Goal: Navigation & Orientation: Find specific page/section

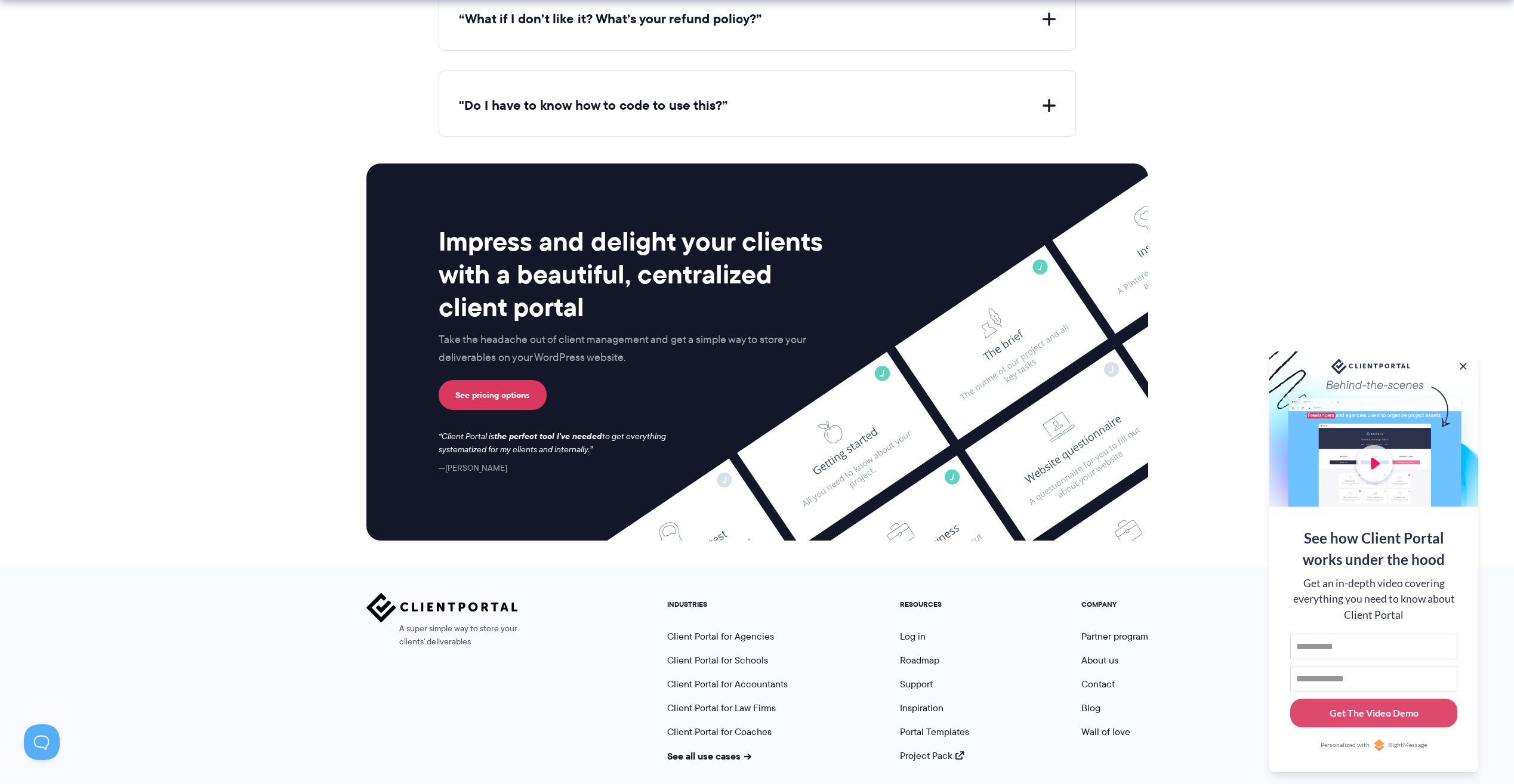
scroll to position [4701, 0]
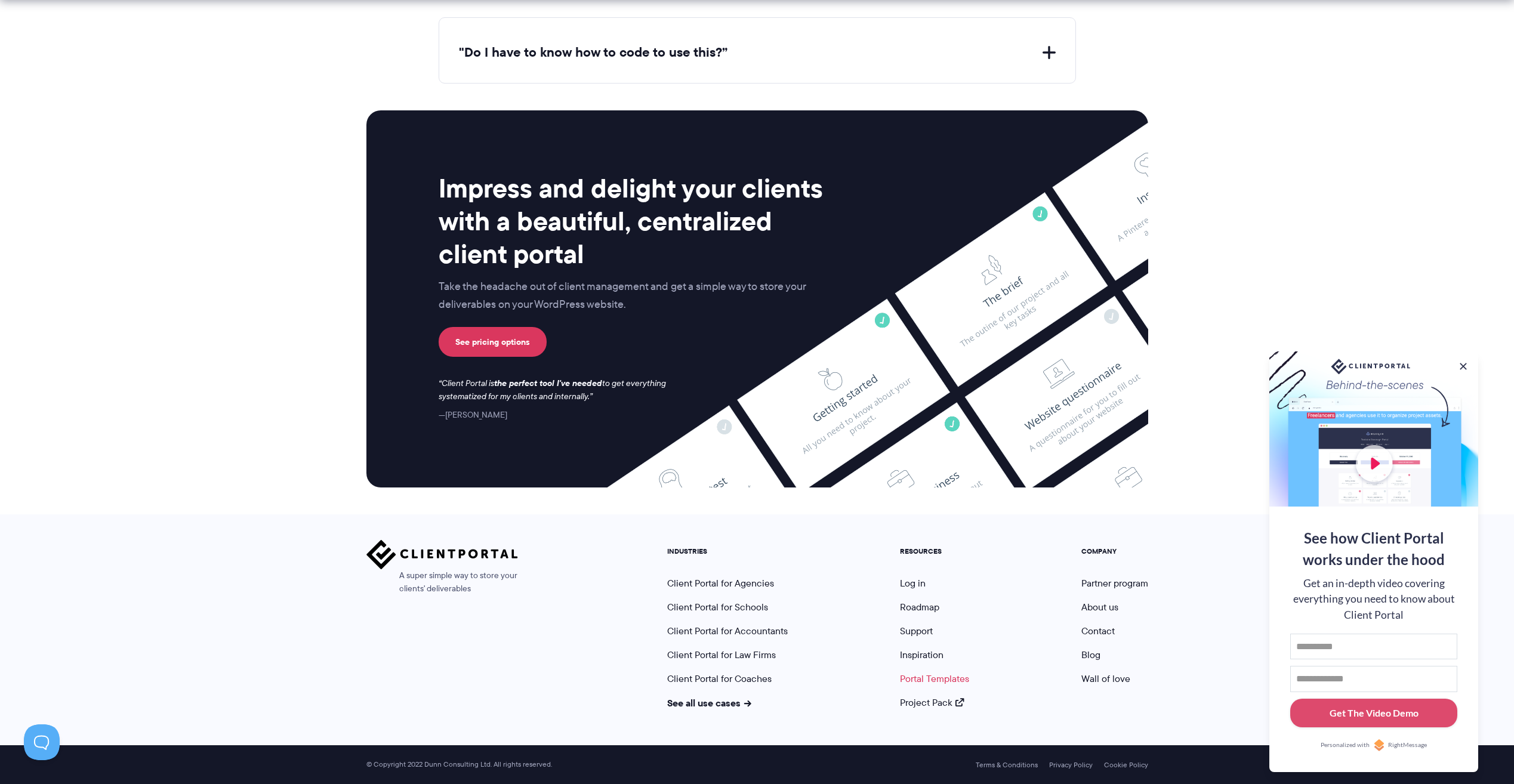
click at [932, 675] on link "Portal Templates" at bounding box center [935, 679] width 69 height 13
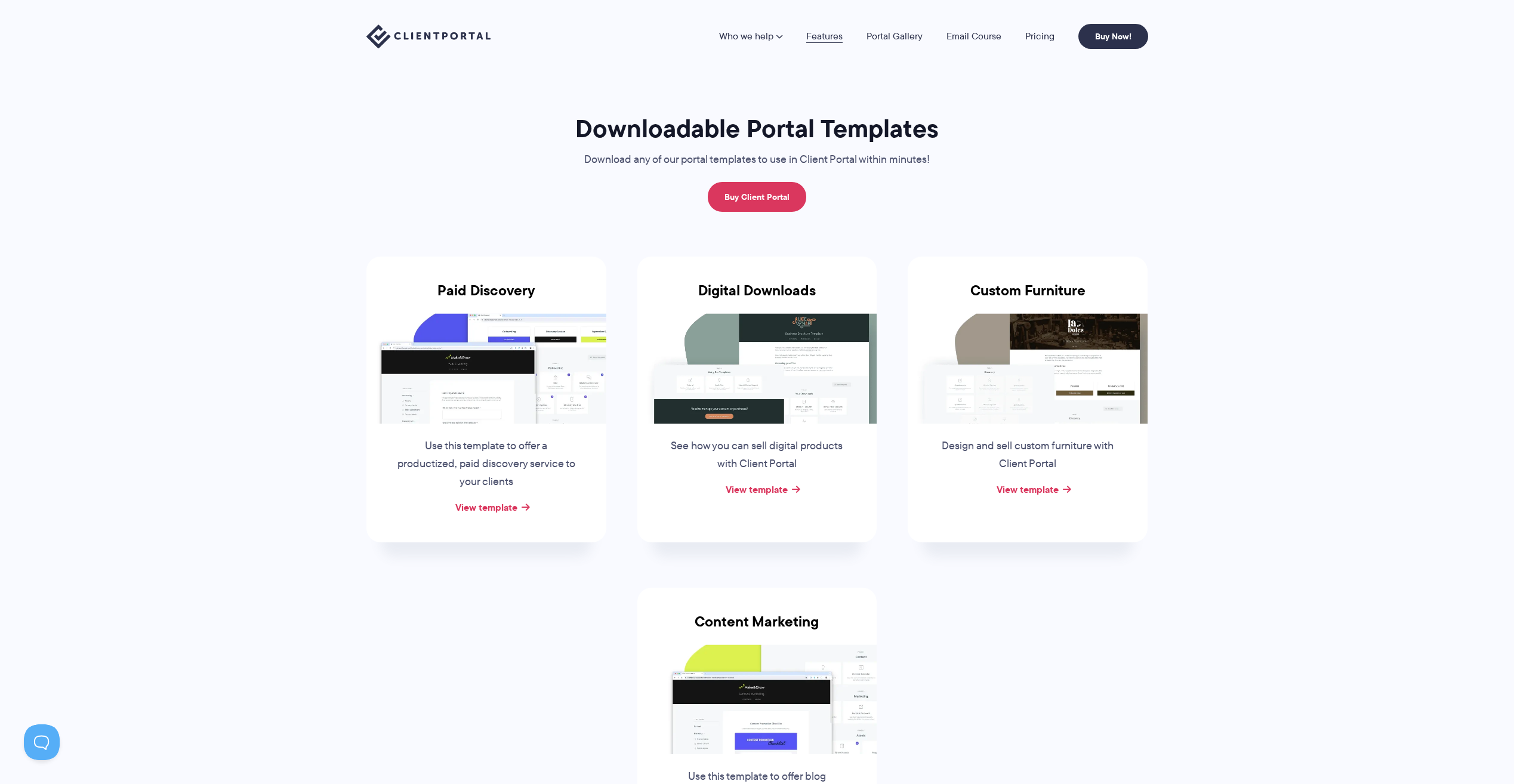
click at [827, 36] on link "Features" at bounding box center [825, 36] width 36 height 9
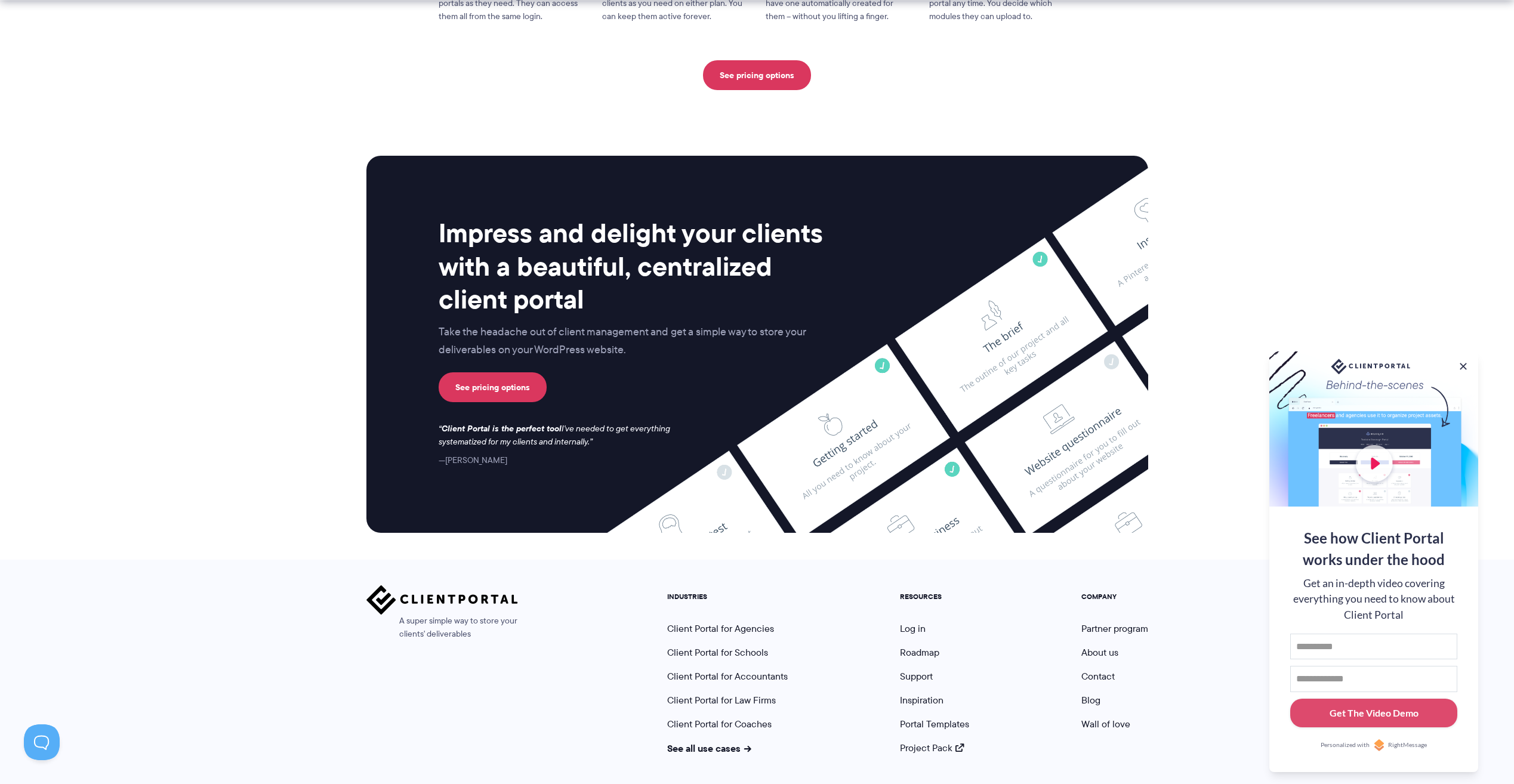
scroll to position [2906, 0]
